Goal: Transaction & Acquisition: Purchase product/service

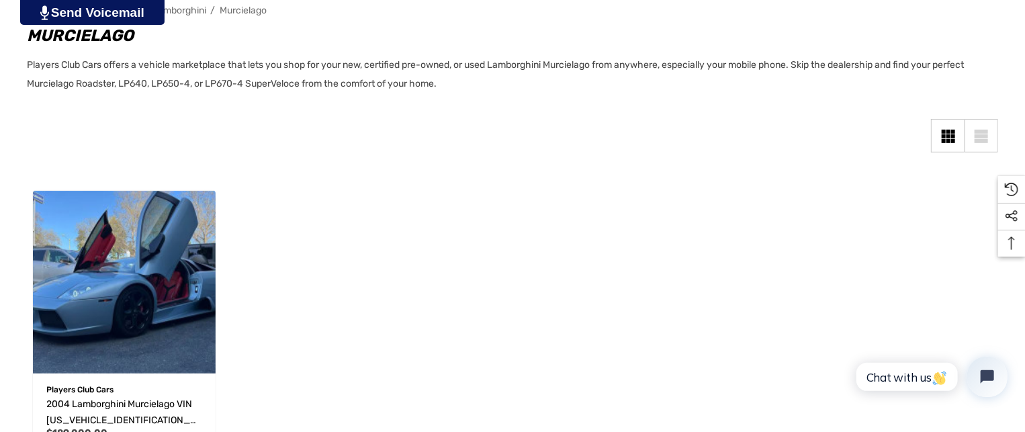
scroll to position [336, 0]
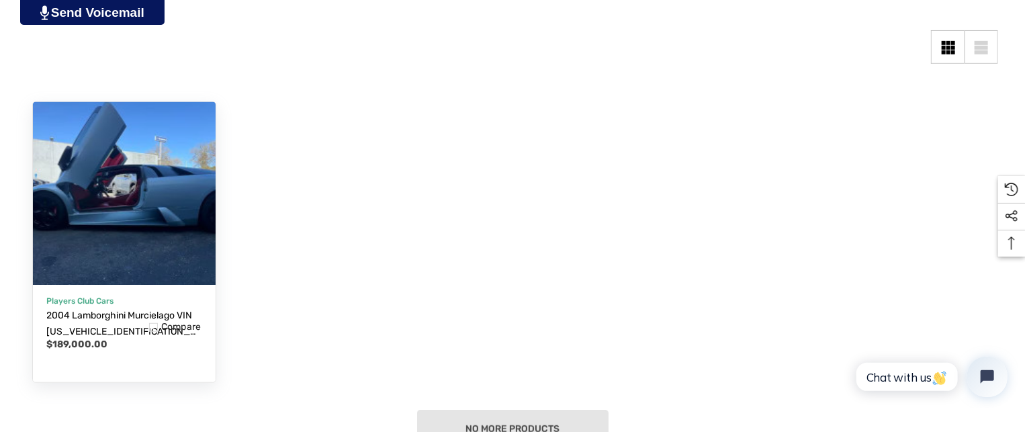
click at [118, 206] on img "2004 Lamborghini Murcielago VIN ZHWBU16S24LA00964,$189,000.00\a" at bounding box center [124, 193] width 201 height 201
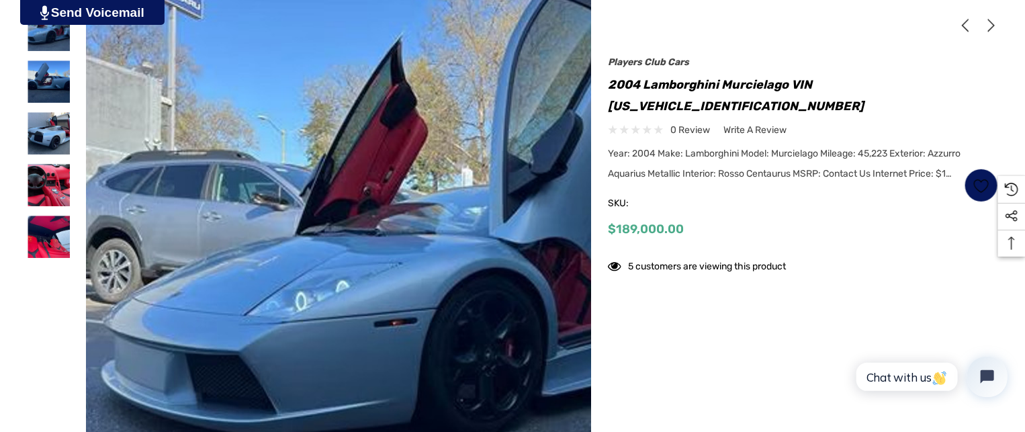
scroll to position [336, 0]
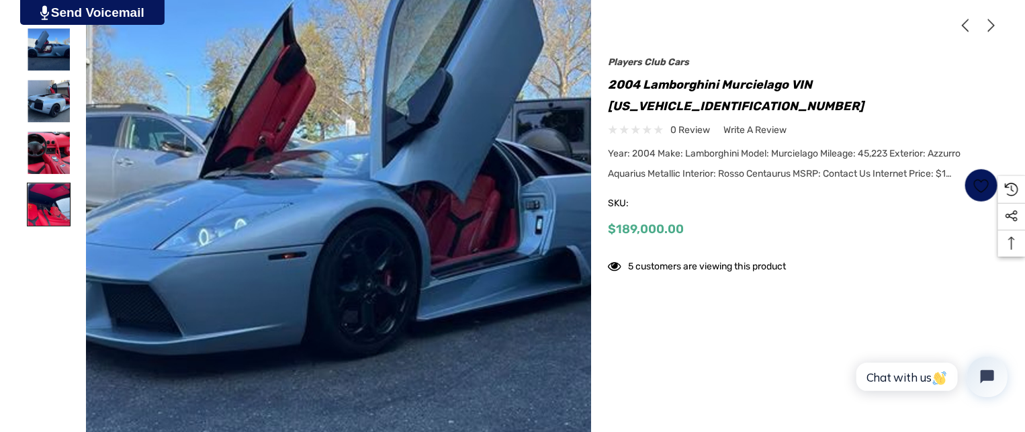
click at [49, 206] on img at bounding box center [49, 204] width 42 height 42
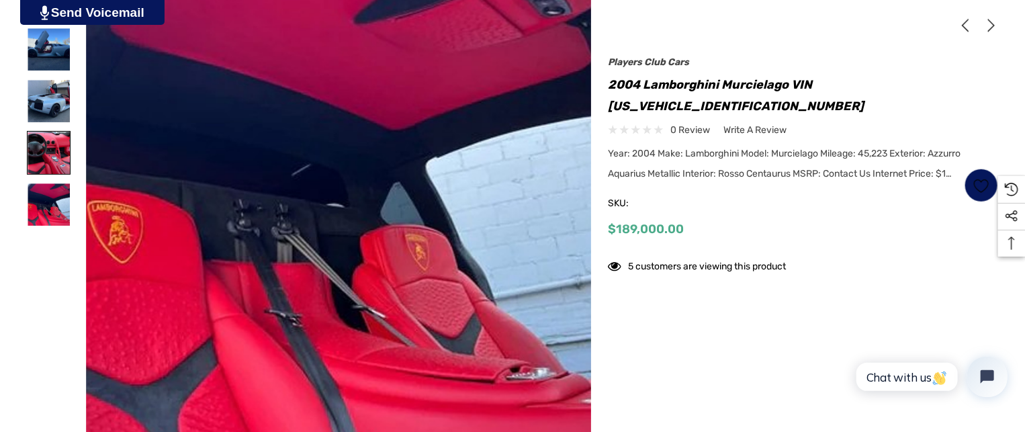
click at [52, 163] on img at bounding box center [49, 153] width 42 height 42
